Goal: Complete application form

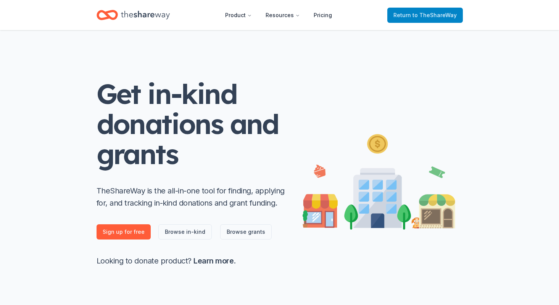
click at [418, 15] on span "to TheShareWay" at bounding box center [434, 15] width 44 height 6
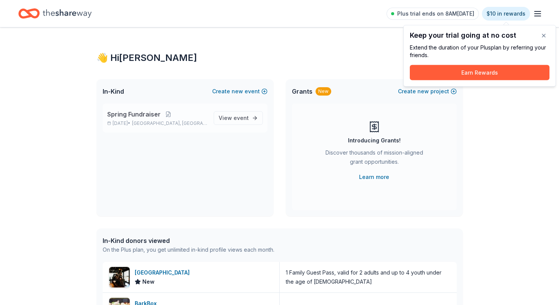
click at [160, 118] on p "Spring Fundraiser" at bounding box center [157, 114] width 100 height 9
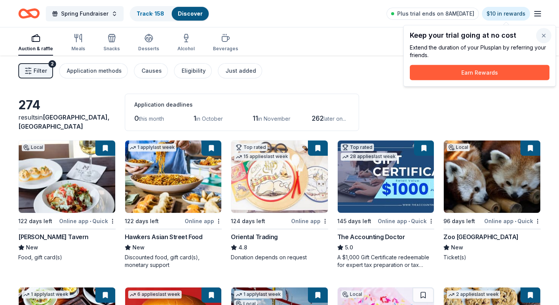
click at [544, 34] on button "button" at bounding box center [543, 35] width 15 height 15
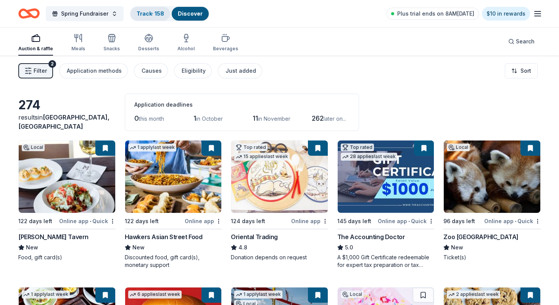
click at [151, 12] on link "Track · 158" at bounding box center [149, 13] width 27 height 6
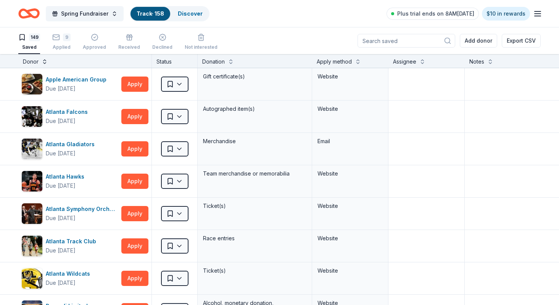
click at [43, 63] on button at bounding box center [45, 61] width 6 height 8
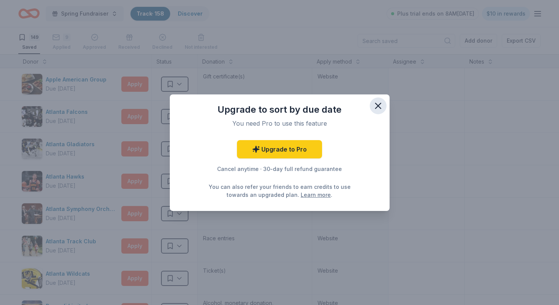
click at [377, 103] on icon "button" at bounding box center [378, 106] width 11 height 11
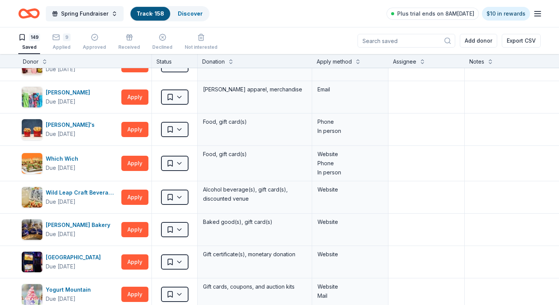
scroll to position [4671, 0]
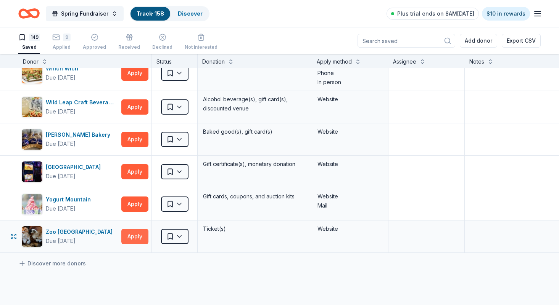
click at [133, 238] on button "Apply" at bounding box center [134, 236] width 27 height 15
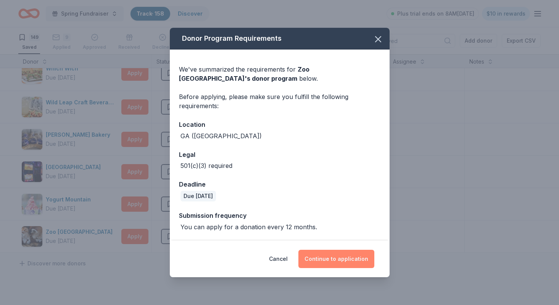
click at [329, 259] on button "Continue to application" at bounding box center [336, 259] width 76 height 18
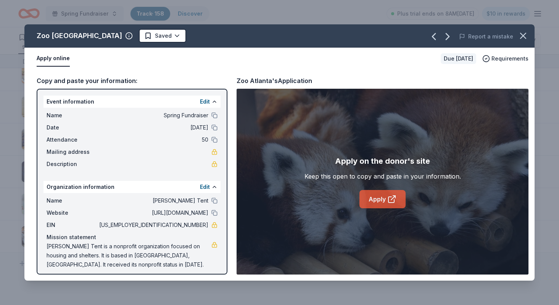
click at [384, 200] on link "Apply" at bounding box center [382, 199] width 46 height 18
click at [522, 36] on icon "button" at bounding box center [522, 35] width 5 height 5
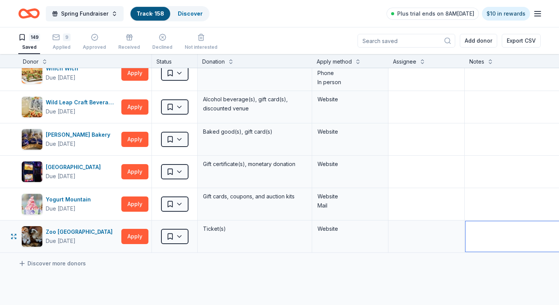
click at [474, 236] on textarea at bounding box center [521, 237] width 112 height 31
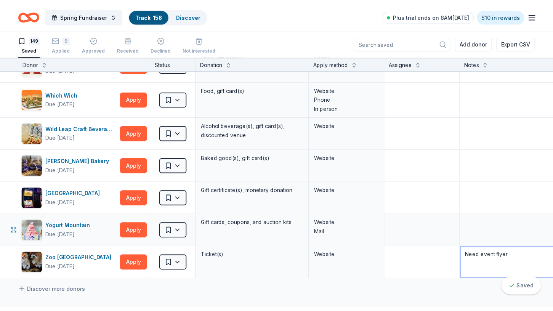
scroll to position [4645, 0]
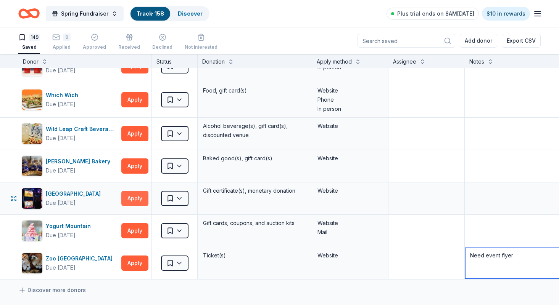
type textarea "Need event flyer"
click at [132, 197] on button "Apply" at bounding box center [134, 198] width 27 height 15
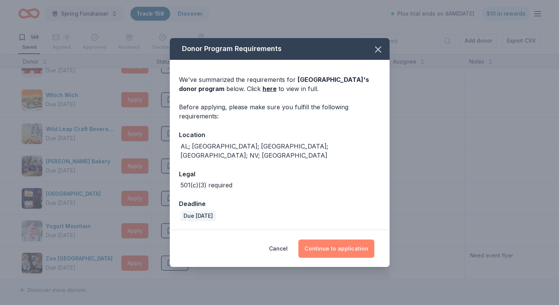
click at [346, 249] on button "Continue to application" at bounding box center [336, 249] width 76 height 18
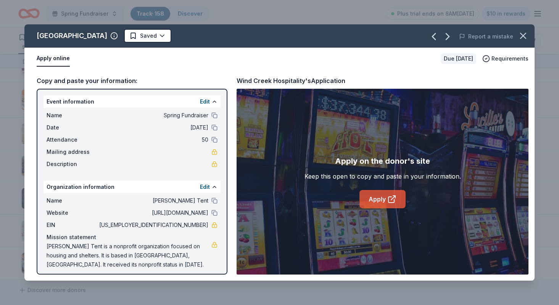
click at [391, 199] on icon at bounding box center [391, 199] width 9 height 9
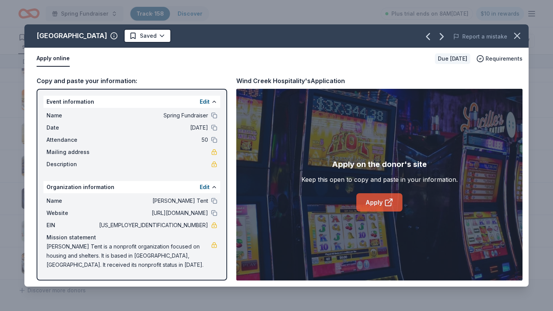
click at [374, 204] on link "Apply" at bounding box center [379, 202] width 46 height 18
click at [512, 60] on span "Requirements" at bounding box center [504, 58] width 37 height 9
click at [298, 133] on div "Apply on the donor's site Keep this open to copy and paste in your information.…" at bounding box center [379, 185] width 286 height 192
drag, startPoint x: 237, startPoint y: 77, endPoint x: 342, endPoint y: 84, distance: 105.1
click at [342, 84] on div "Wind Creek Hospitality's Application" at bounding box center [290, 81] width 109 height 10
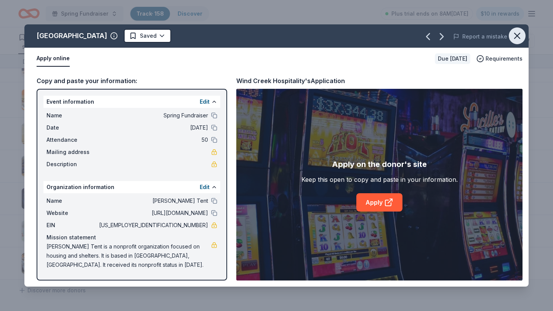
click at [516, 37] on icon "button" at bounding box center [517, 35] width 5 height 5
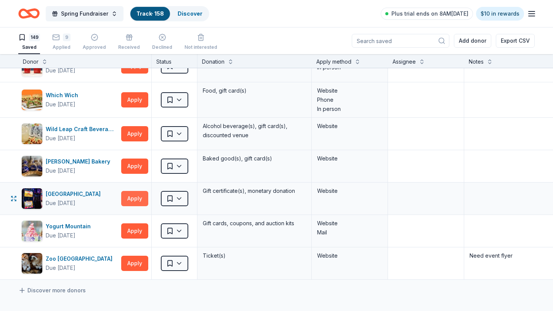
click at [131, 199] on button "Apply" at bounding box center [134, 198] width 27 height 15
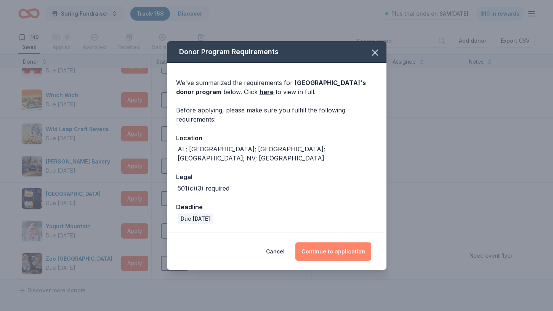
click at [330, 248] on button "Continue to application" at bounding box center [333, 251] width 76 height 18
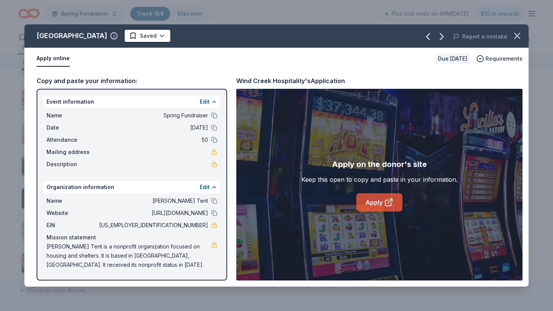
click at [382, 200] on link "Apply" at bounding box center [379, 202] width 46 height 18
click at [521, 35] on icon "button" at bounding box center [517, 36] width 11 height 11
